Goal: Task Accomplishment & Management: Use online tool/utility

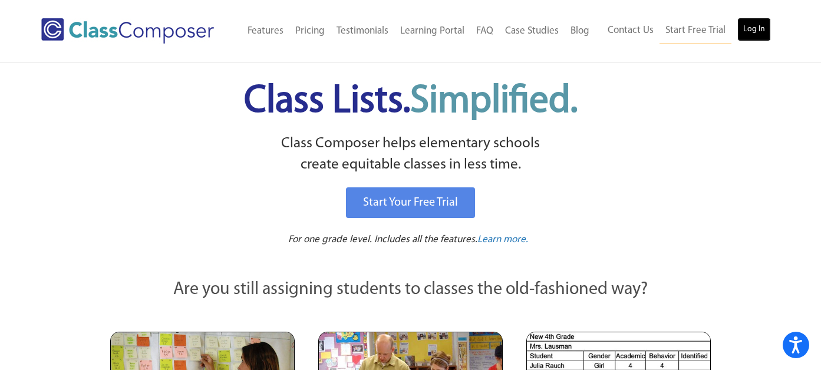
click at [757, 33] on link "Log In" at bounding box center [754, 30] width 34 height 24
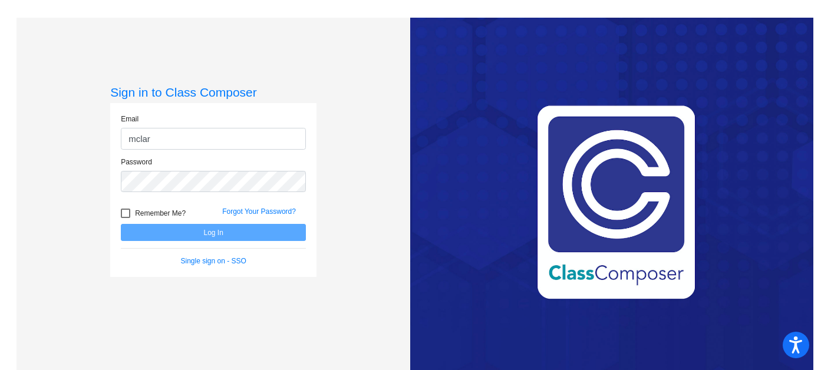
type input "mclark@lgusd.org"
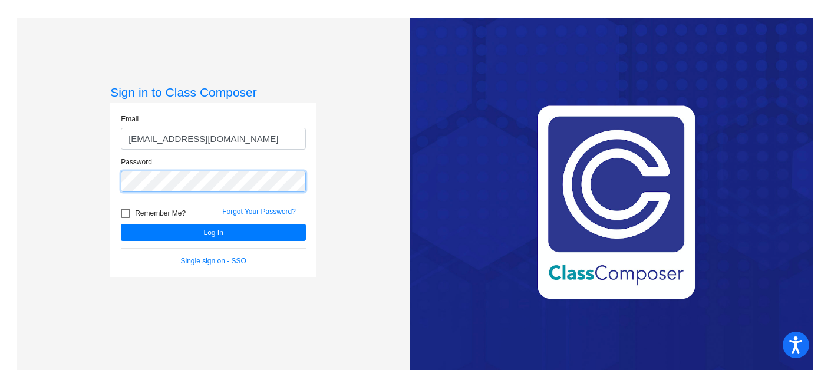
click at [121, 224] on button "Log In" at bounding box center [213, 232] width 185 height 17
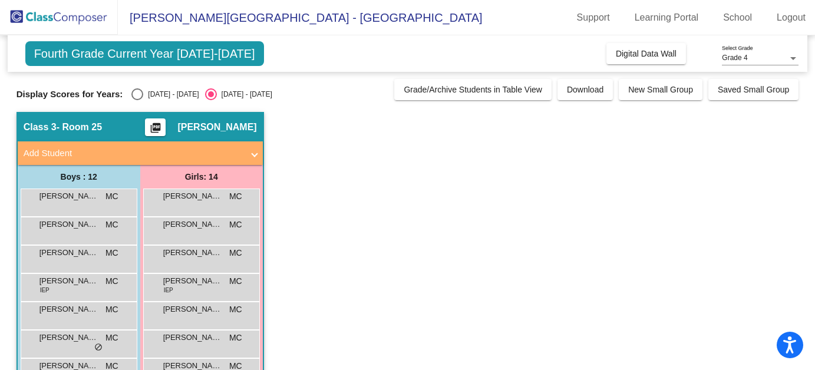
click at [140, 90] on div "Select an option" at bounding box center [137, 94] width 12 height 12
click at [137, 100] on input "2024 - 2025" at bounding box center [137, 100] width 1 height 1
radio input "true"
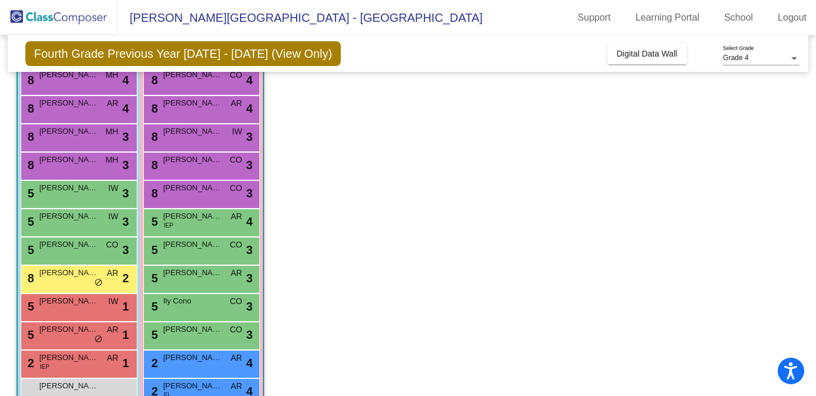
scroll to position [208, 0]
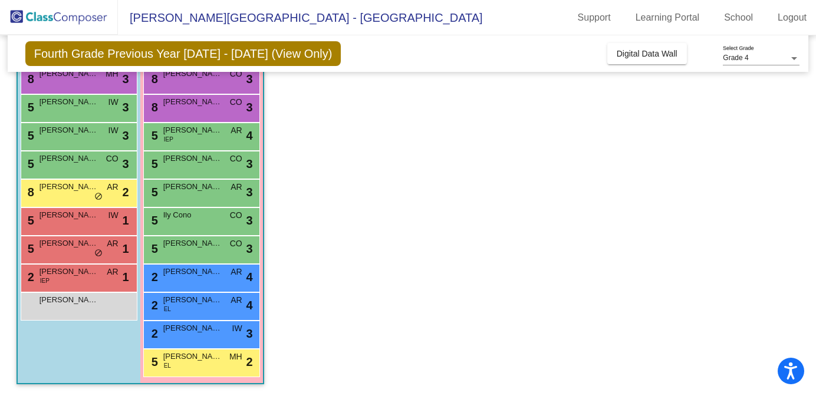
click at [64, 355] on div "Boys : 12 8 Ethan Tsai MH lock do_not_disturb_alt 4 8 Ibrahim Rabi AR lock do_n…" at bounding box center [79, 171] width 123 height 426
drag, startPoint x: 65, startPoint y: 340, endPoint x: 73, endPoint y: 358, distance: 19.3
click at [73, 358] on div "Boys : 12 8 Ethan Tsai MH lock do_not_disturb_alt 4 8 Ibrahim Rabi AR lock do_n…" at bounding box center [79, 171] width 123 height 426
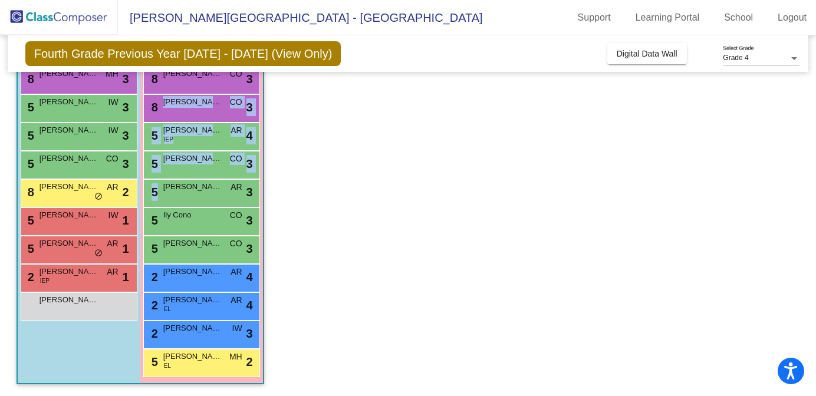
drag, startPoint x: 312, startPoint y: 109, endPoint x: 426, endPoint y: 191, distance: 140.2
click at [426, 191] on app-classroom "Class 3 - Room 25 picture_as_pdf Meghan Clark Add Student First Name Last Name …" at bounding box center [408, 150] width 783 height 492
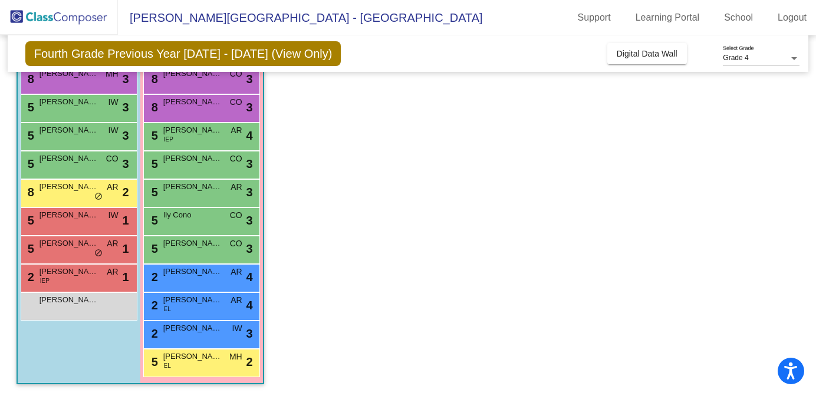
click at [389, 228] on app-classroom "Class 3 - Room 25 picture_as_pdf Meghan Clark Add Student First Name Last Name …" at bounding box center [408, 150] width 783 height 492
